Goal: Information Seeking & Learning: Learn about a topic

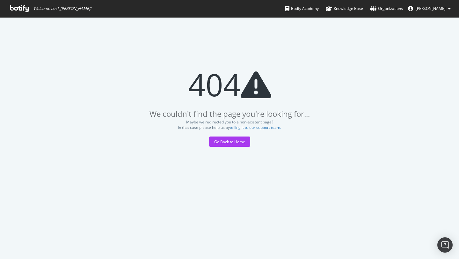
click at [17, 13] on span "Welcome back, [PERSON_NAME] !" at bounding box center [51, 8] width 92 height 17
click at [17, 9] on icon at bounding box center [19, 8] width 19 height 7
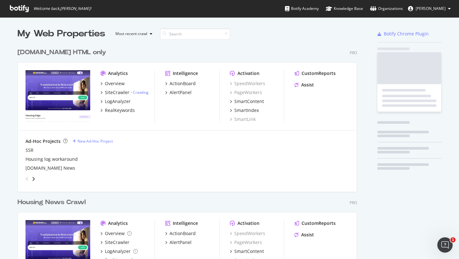
scroll to position [368, 340]
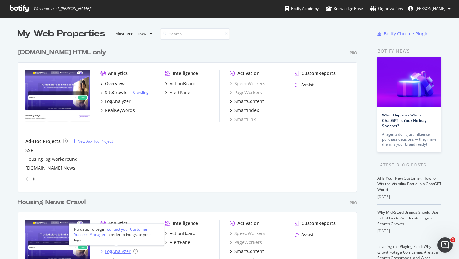
click at [110, 252] on div "LogAnalyzer" at bounding box center [118, 251] width 26 height 6
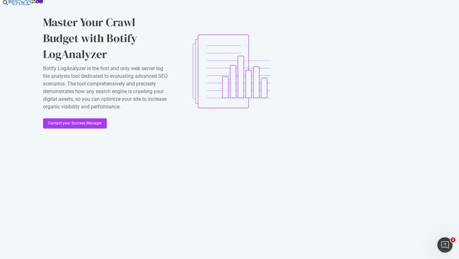
click at [101, 96] on div "Master Your Crawl Budget with Botify LogAnalyzer Botify LogAnalyzer is the firs…" at bounding box center [163, 71] width 240 height 143
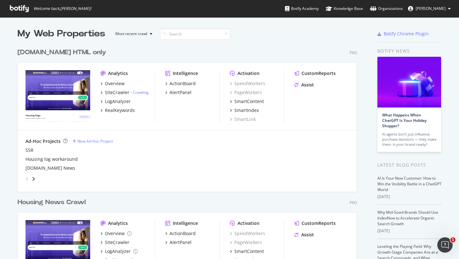
scroll to position [8, 0]
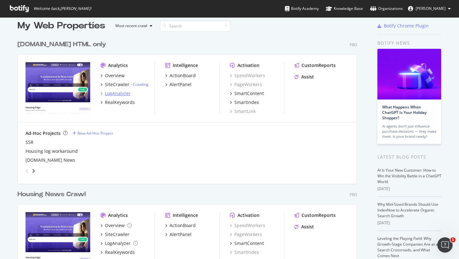
click at [114, 94] on div "LogAnalyzer" at bounding box center [118, 93] width 26 height 6
